Goal: Task Accomplishment & Management: Manage account settings

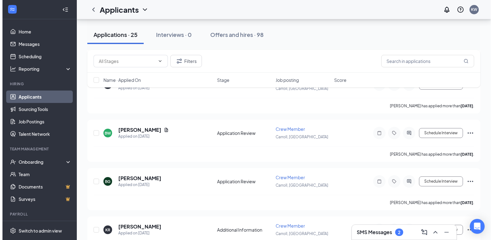
scroll to position [434, 0]
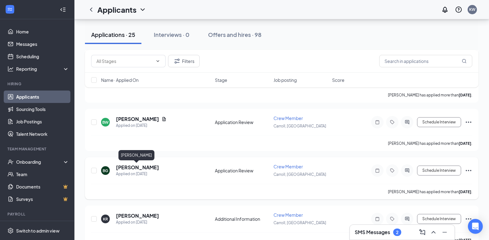
click at [147, 166] on h5 "[PERSON_NAME]" at bounding box center [137, 167] width 43 height 7
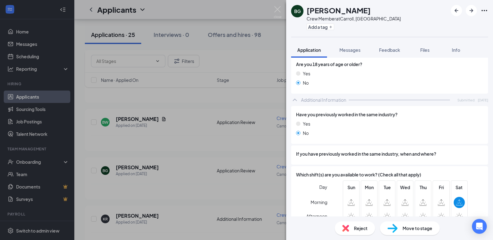
scroll to position [186, 0]
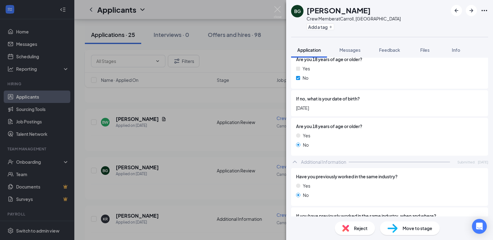
drag, startPoint x: 333, startPoint y: 110, endPoint x: 298, endPoint y: 112, distance: 35.4
click at [298, 112] on div "If no, what is your date of birth? [DEMOGRAPHIC_DATA]" at bounding box center [389, 103] width 197 height 26
drag, startPoint x: 331, startPoint y: 109, endPoint x: 295, endPoint y: 112, distance: 35.5
click at [295, 112] on div "If no, what is your date of birth? [DEMOGRAPHIC_DATA]" at bounding box center [389, 103] width 197 height 26
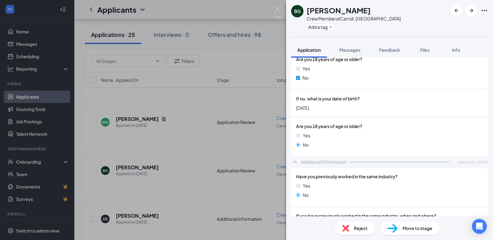
click at [295, 112] on div "If no, what is your date of birth? [DEMOGRAPHIC_DATA]" at bounding box center [389, 103] width 197 height 26
drag, startPoint x: 332, startPoint y: 110, endPoint x: 294, endPoint y: 113, distance: 38.2
click at [294, 113] on div "If no, what is your date of birth? [DEMOGRAPHIC_DATA]" at bounding box center [389, 103] width 197 height 26
drag, startPoint x: 294, startPoint y: 113, endPoint x: 336, endPoint y: 109, distance: 42.0
click at [336, 109] on span "[DATE]" at bounding box center [389, 107] width 187 height 7
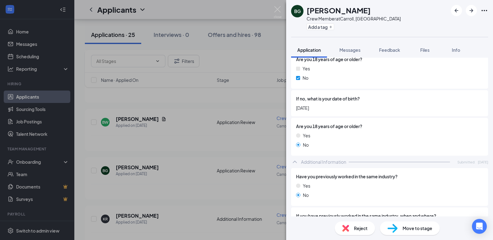
drag, startPoint x: 331, startPoint y: 108, endPoint x: 290, endPoint y: 112, distance: 40.8
click at [290, 112] on div "Collapse all Application Phone [PHONE_NUMBER] Email [EMAIL_ADDRESS][DOMAIN_NAME…" at bounding box center [389, 137] width 207 height 159
drag, startPoint x: 290, startPoint y: 112, endPoint x: 318, endPoint y: 109, distance: 27.7
click at [318, 109] on span "[DATE]" at bounding box center [389, 107] width 187 height 7
click at [323, 109] on span "[DATE]" at bounding box center [389, 107] width 187 height 7
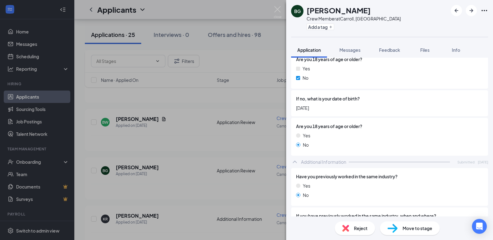
click at [343, 106] on span "[DATE]" at bounding box center [389, 107] width 187 height 7
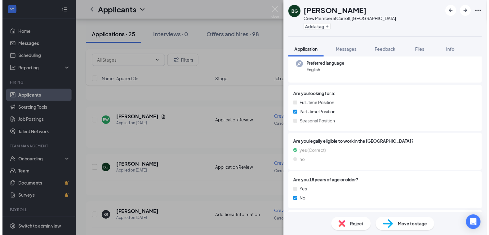
scroll to position [0, 0]
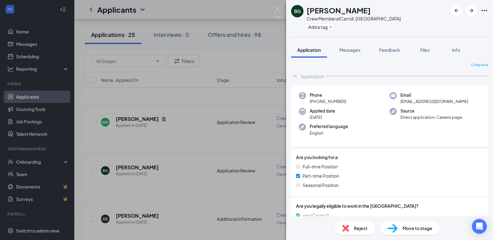
click at [217, 150] on div "BG [PERSON_NAME] Crew Member at [GEOGRAPHIC_DATA], [GEOGRAPHIC_DATA] Add a tag …" at bounding box center [246, 120] width 493 height 240
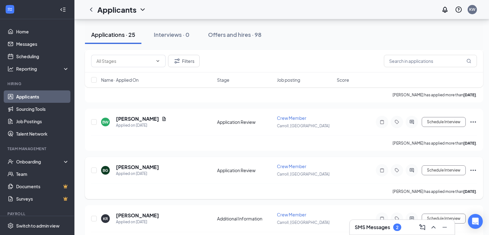
click at [475, 168] on icon "Ellipses" at bounding box center [472, 170] width 7 height 7
click at [429, 229] on p "Move to stage" at bounding box center [444, 230] width 53 height 6
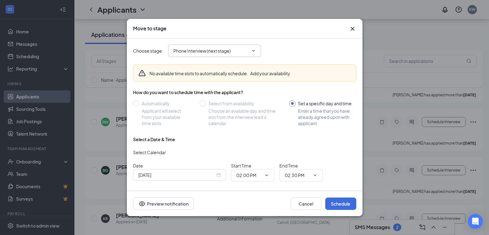
click at [254, 48] on icon "ChevronDown" at bounding box center [253, 50] width 5 height 5
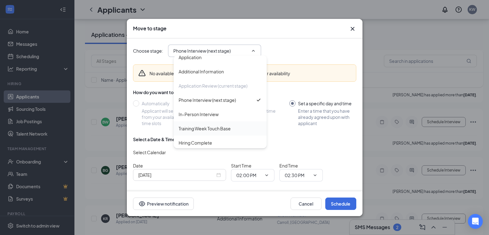
scroll to position [7, 0]
click at [208, 138] on div "Hiring Complete" at bounding box center [195, 141] width 33 height 7
type input "Hiring Complete"
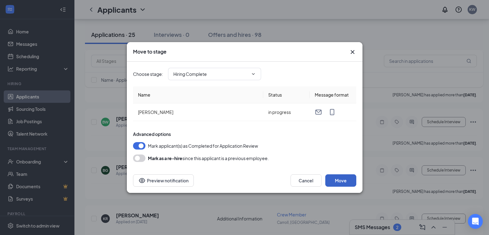
click at [351, 177] on button "Move" at bounding box center [340, 180] width 31 height 12
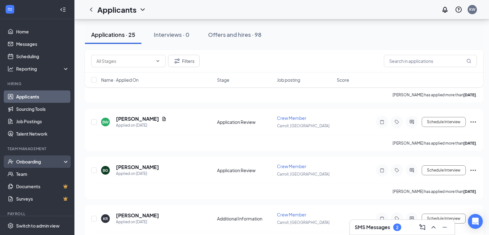
click at [47, 166] on div "Onboarding" at bounding box center [37, 162] width 74 height 12
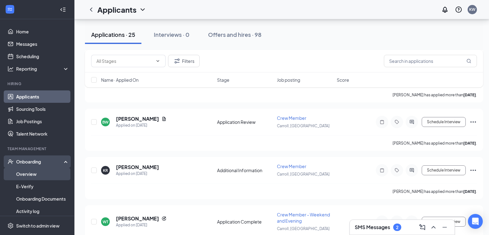
click at [41, 173] on link "Overview" at bounding box center [42, 174] width 53 height 12
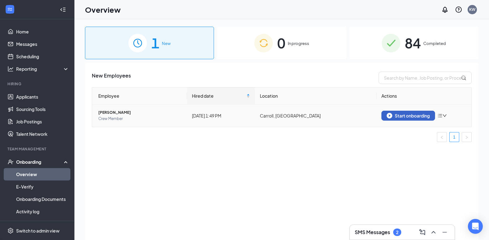
click at [392, 115] on img "button" at bounding box center [389, 116] width 6 height 6
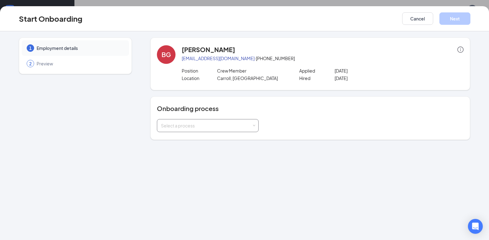
click at [199, 128] on div "Select a process" at bounding box center [206, 125] width 91 height 6
click at [195, 136] on span "[PERSON_NAME] Onboarding" at bounding box center [189, 139] width 61 height 6
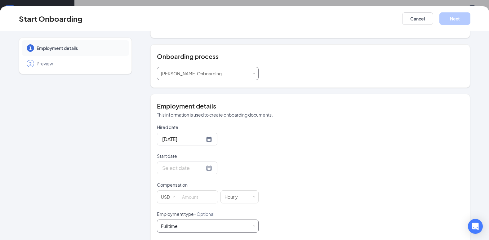
scroll to position [93, 0]
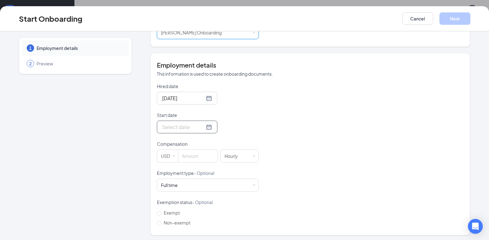
click at [174, 130] on input "Start date" at bounding box center [183, 127] width 42 height 8
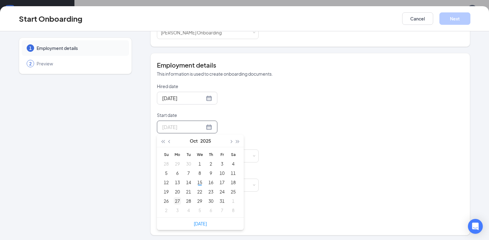
type input "[DATE]"
click at [175, 199] on div "27" at bounding box center [177, 200] width 7 height 7
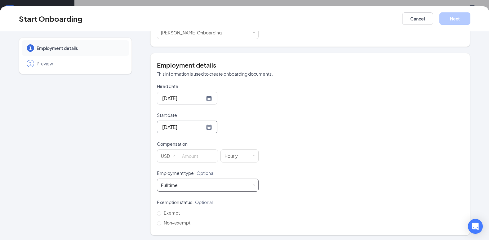
click at [190, 185] on div "Full time Works 30+ hours per week and is reasonably expected to work" at bounding box center [208, 185] width 94 height 12
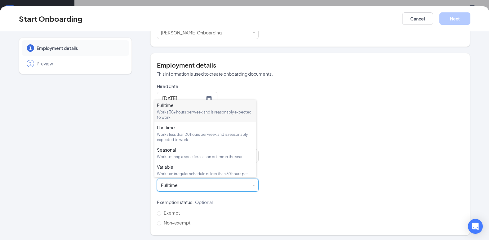
click at [349, 153] on div "Hired date [DATE] Start date [DATE] [DATE] Su Mo Tu We Th Fr Sa 28 29 30 1 2 3 …" at bounding box center [310, 155] width 307 height 144
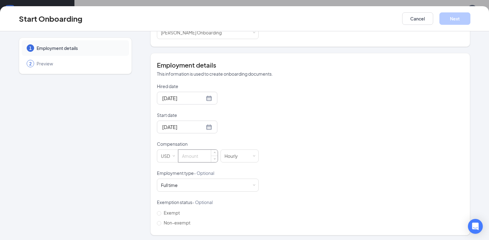
click at [188, 156] on input at bounding box center [197, 156] width 39 height 12
type input "10"
click at [310, 122] on div "Hired date [DATE] Start date [DATE] [DATE] Su Mo Tu We Th Fr Sa 28 29 30 1 2 3 …" at bounding box center [310, 155] width 307 height 144
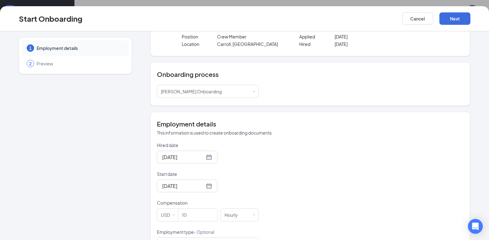
scroll to position [0, 0]
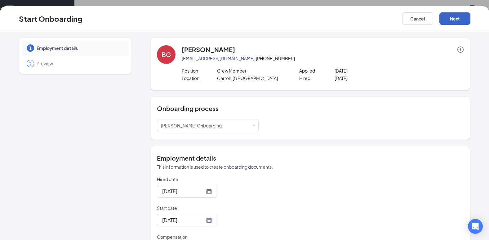
click at [448, 20] on button "Next" at bounding box center [454, 18] width 31 height 12
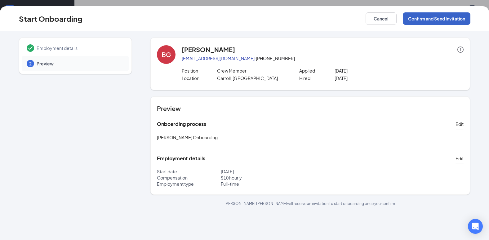
click at [448, 20] on button "Confirm and Send Invitation" at bounding box center [437, 18] width 68 height 12
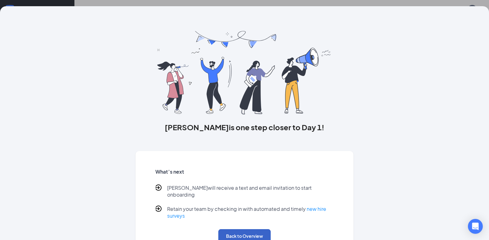
click at [252, 229] on button "Back to Overview" at bounding box center [244, 236] width 52 height 14
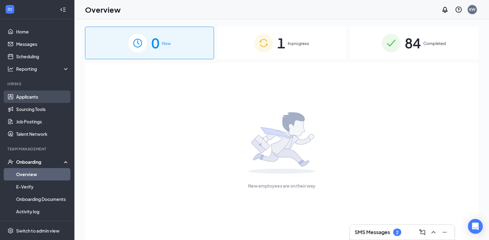
click at [48, 96] on link "Applicants" at bounding box center [42, 96] width 53 height 12
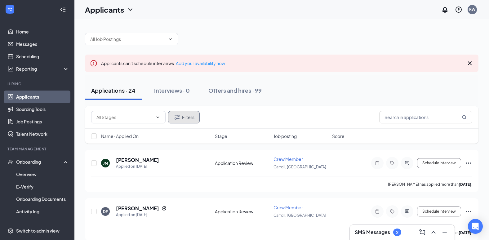
click at [180, 120] on icon "Filter" at bounding box center [176, 116] width 7 height 7
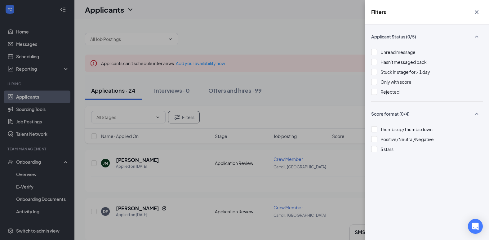
click at [389, 96] on div "Unread message Hasn't messaged back Stuck in stage for > 1 day Only with score …" at bounding box center [427, 75] width 112 height 53
click at [389, 90] on span "Rejected" at bounding box center [389, 92] width 19 height 6
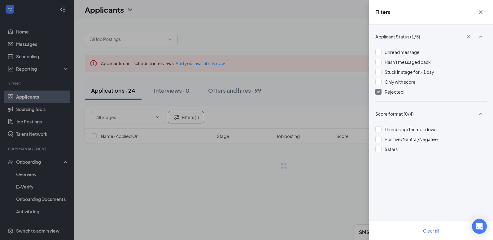
click at [281, 51] on div "Filters Applicant Status (1/5) Unread message Hasn't messaged back Stuck in sta…" at bounding box center [246, 120] width 493 height 240
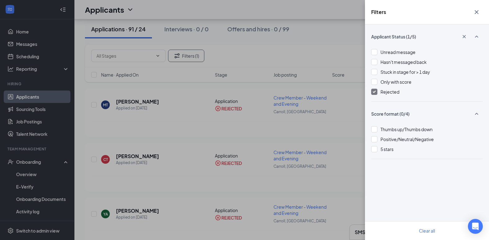
scroll to position [62, 0]
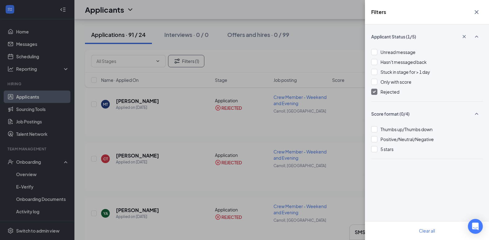
click at [284, 130] on div "Filters Applicant Status (1/5) Unread message Hasn't messaged back Stuck in sta…" at bounding box center [244, 120] width 489 height 240
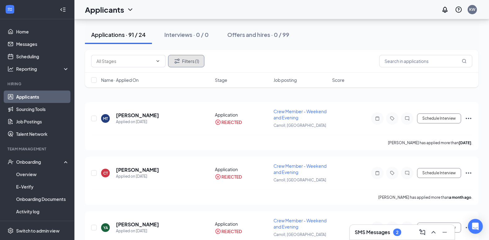
scroll to position [0, 0]
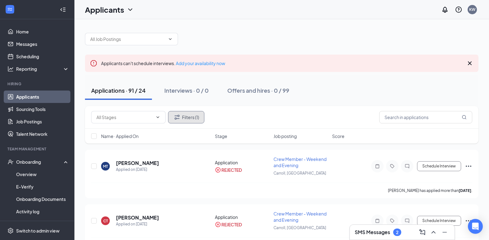
click at [190, 117] on button "Filters (1)" at bounding box center [186, 117] width 36 height 12
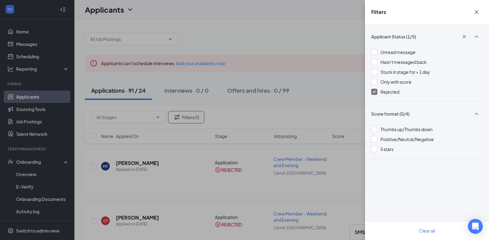
click at [392, 92] on span "Rejected" at bounding box center [389, 92] width 19 height 6
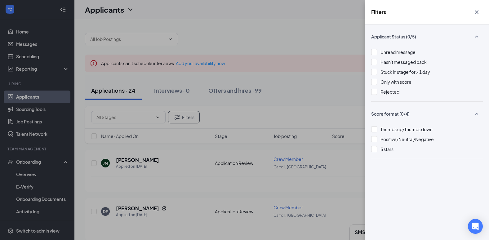
click at [332, 32] on div "Filters Applicant Status (0/5) Unread message Hasn't messaged back Stuck in sta…" at bounding box center [244, 120] width 489 height 240
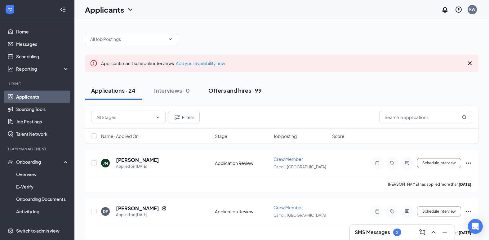
click at [221, 91] on div "Offers and hires · 99" at bounding box center [234, 90] width 53 height 8
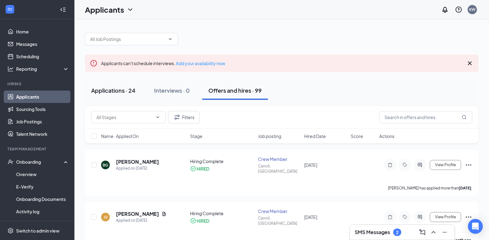
click at [113, 94] on div "Applications · 24" at bounding box center [113, 90] width 44 height 8
